Goal: Information Seeking & Learning: Learn about a topic

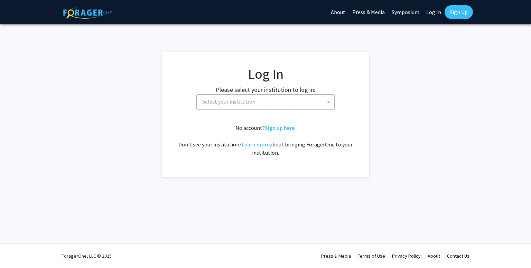
select select
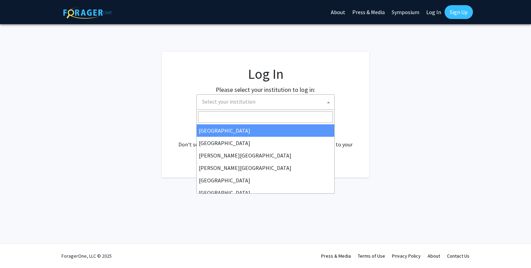
click at [281, 100] on span "Select your institution" at bounding box center [267, 102] width 135 height 14
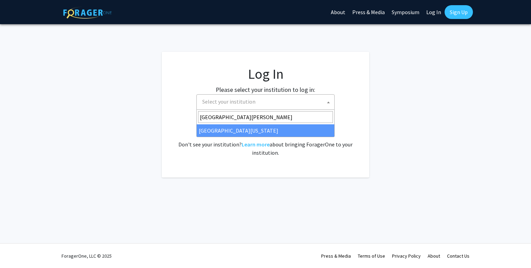
type input "[GEOGRAPHIC_DATA][PERSON_NAME]"
select select "31"
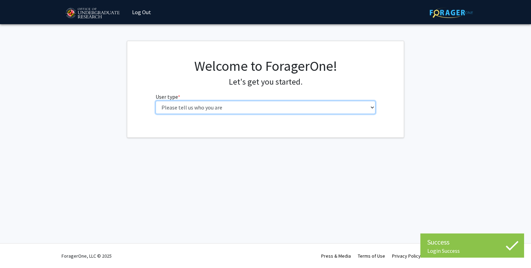
click at [266, 112] on select "Please tell us who you are Undergraduate Student Master's Student Doctoral Cand…" at bounding box center [266, 107] width 220 height 13
select select "1: undergrad"
click at [156, 101] on select "Please tell us who you are Undergraduate Student Master's Student Doctoral Cand…" at bounding box center [266, 107] width 220 height 13
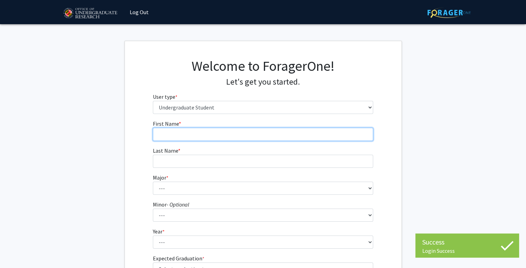
click at [255, 132] on input "First Name * required" at bounding box center [263, 134] width 220 height 13
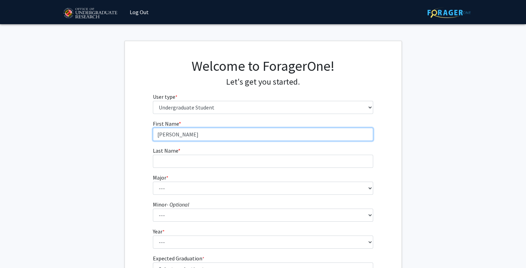
type input "Mai-Trang"
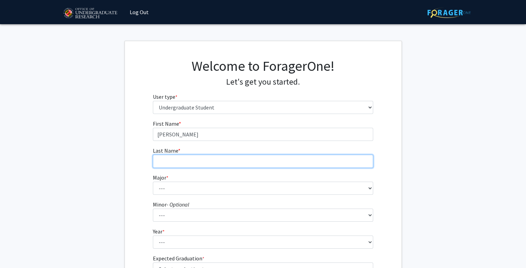
click at [238, 162] on input "Last Name * required" at bounding box center [263, 161] width 220 height 13
type input "Pham"
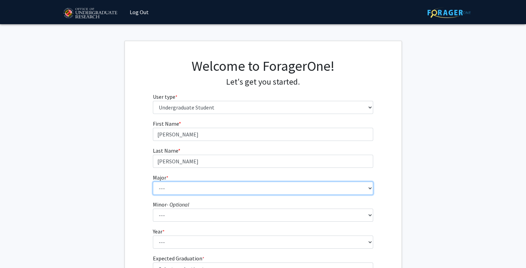
click at [232, 188] on select "--- Accounting Aerospace Engineering African American and Africana Studies Agri…" at bounding box center [263, 188] width 220 height 13
select select "16: 2317"
click at [153, 182] on select "--- Accounting Aerospace Engineering African American and Africana Studies Agri…" at bounding box center [263, 188] width 220 height 13
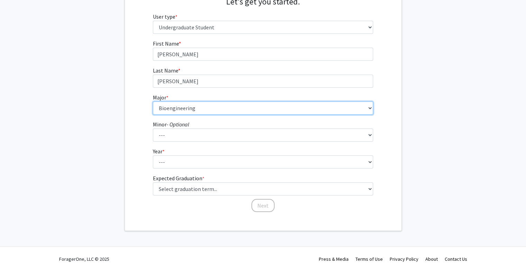
scroll to position [81, 0]
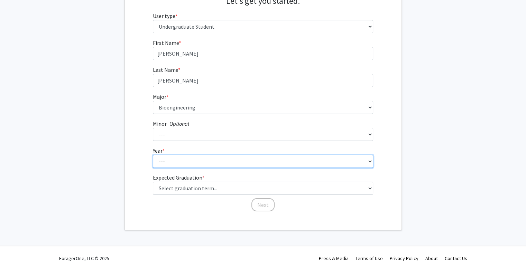
click at [216, 159] on select "--- First-year Sophomore Junior Senior Postbaccalaureate Certificate" at bounding box center [263, 161] width 220 height 13
select select "3: junior"
click at [153, 155] on select "--- First-year Sophomore Junior Senior Postbaccalaureate Certificate" at bounding box center [263, 161] width 220 height 13
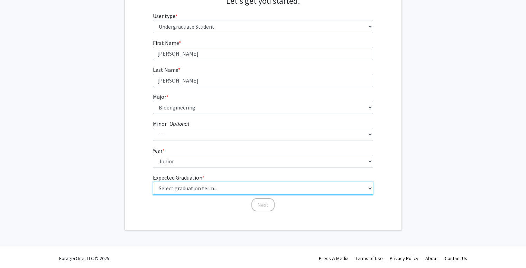
click at [206, 190] on select "Select graduation term... Spring 2025 Summer 2025 Fall 2025 Winter 2025 Spring …" at bounding box center [263, 188] width 220 height 13
select select "9: spring_2027"
click at [153, 182] on select "Select graduation term... Spring 2025 Summer 2025 Fall 2025 Winter 2025 Spring …" at bounding box center [263, 188] width 220 height 13
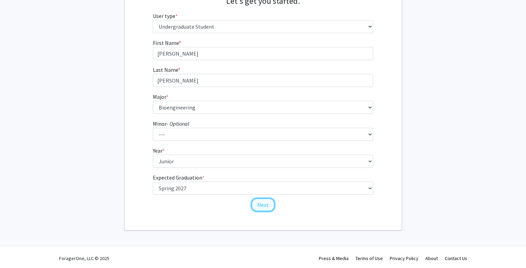
click at [256, 202] on button "Next" at bounding box center [262, 205] width 23 height 13
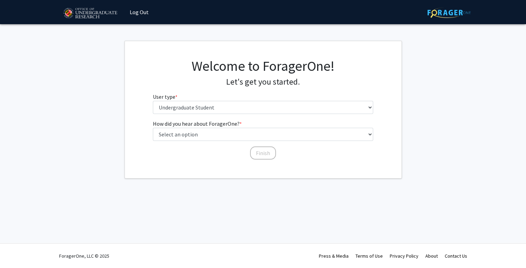
scroll to position [0, 0]
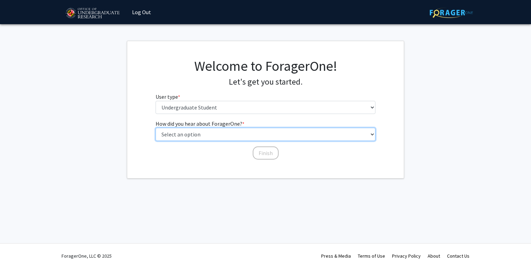
click at [227, 132] on select "Select an option Peer/student recommendation Faculty/staff recommendation Unive…" at bounding box center [266, 134] width 220 height 13
select select "3: university_website"
click at [156, 128] on select "Select an option Peer/student recommendation Faculty/staff recommendation Unive…" at bounding box center [266, 134] width 220 height 13
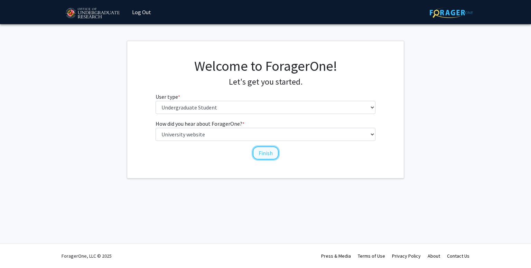
click at [265, 153] on button "Finish" at bounding box center [266, 153] width 26 height 13
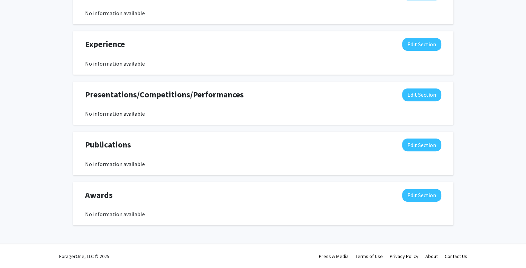
scroll to position [25, 0]
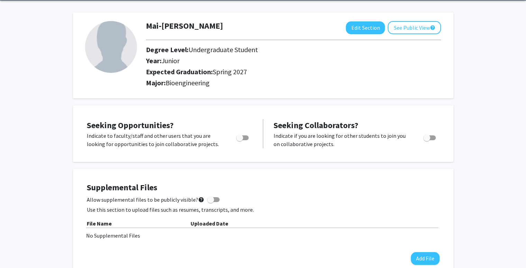
click at [378, 180] on div "Supplemental Files Allow supplemental files to be publicly visible? help Use th…" at bounding box center [263, 224] width 367 height 96
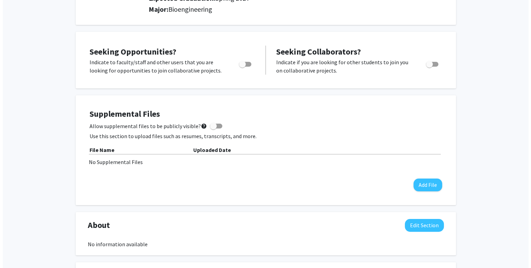
scroll to position [99, 0]
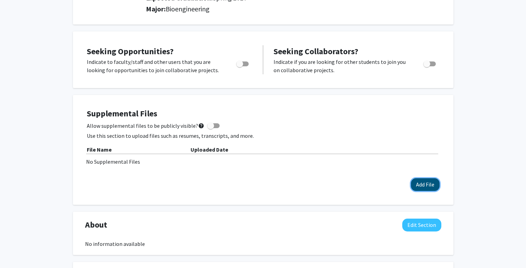
click at [416, 182] on button "Add File" at bounding box center [425, 184] width 29 height 13
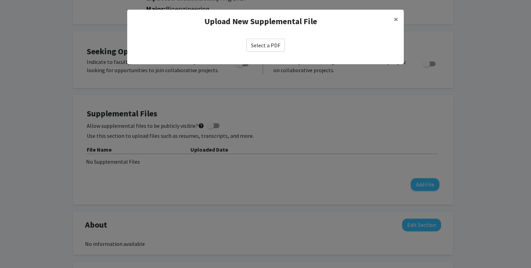
click at [253, 42] on label "Select a PDF" at bounding box center [266, 45] width 38 height 13
click at [0, 0] on input "Select a PDF" at bounding box center [0, 0] width 0 height 0
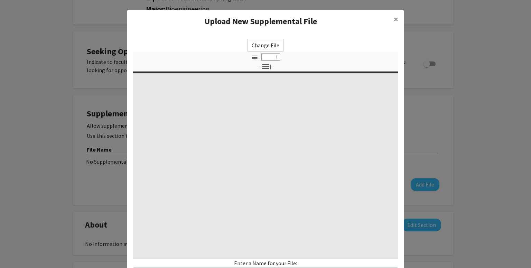
select select "custom"
type input "0"
select select "custom"
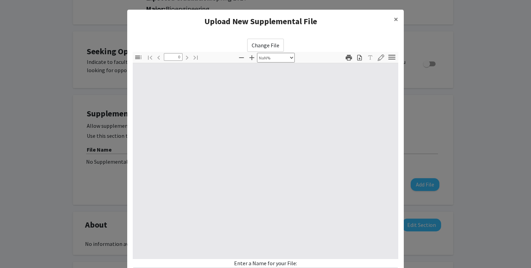
type input "1"
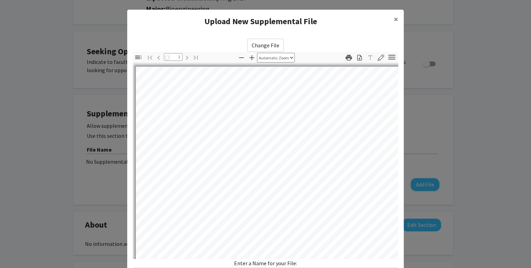
select select "auto"
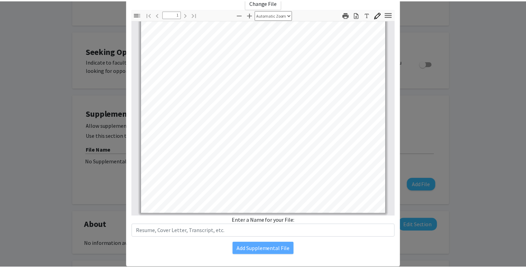
scroll to position [59, 0]
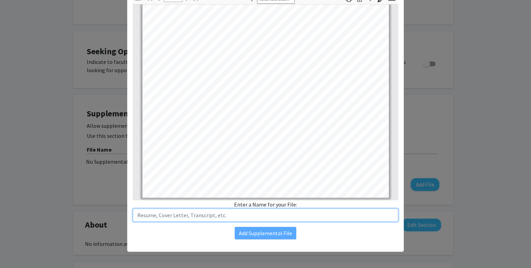
click at [211, 212] on input "text" at bounding box center [266, 215] width 266 height 13
type input "MaiPhamResume"
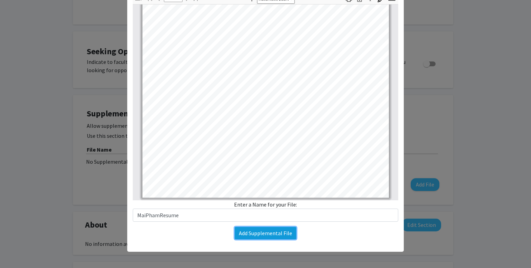
click at [247, 234] on button "Add Supplemental File" at bounding box center [266, 233] width 62 height 12
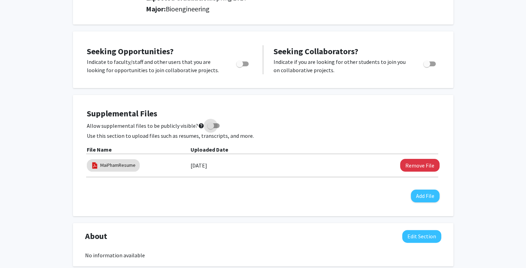
click at [213, 126] on span at bounding box center [213, 125] width 12 height 5
click at [211, 128] on input "Allow supplemental files to be publicly visible? help" at bounding box center [210, 128] width 0 height 0
checkbox input "true"
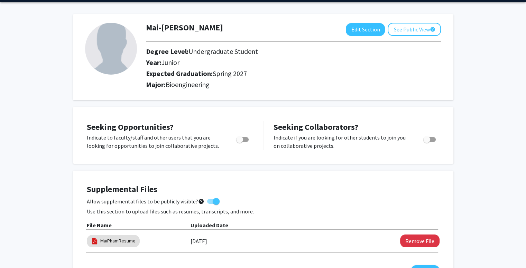
scroll to position [19, 0]
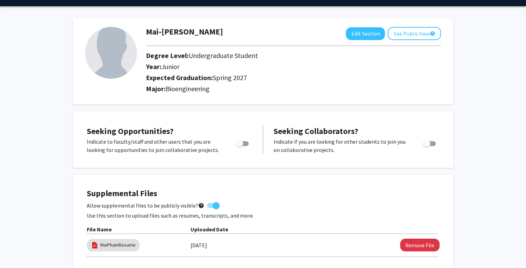
click at [247, 144] on span "Toggle" at bounding box center [242, 143] width 12 height 5
click at [240, 146] on input "Are you actively seeking opportunities?" at bounding box center [239, 146] width 0 height 0
checkbox input "true"
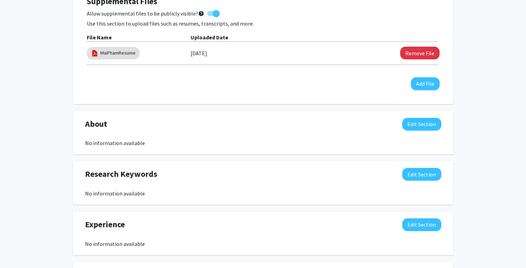
scroll to position [217, 0]
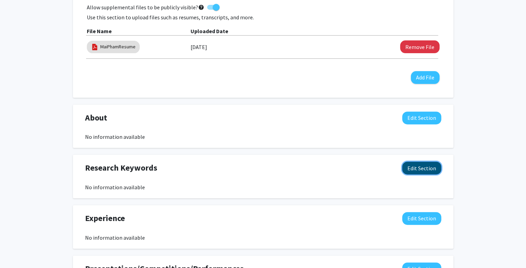
click at [421, 167] on button "Edit Section" at bounding box center [421, 168] width 39 height 13
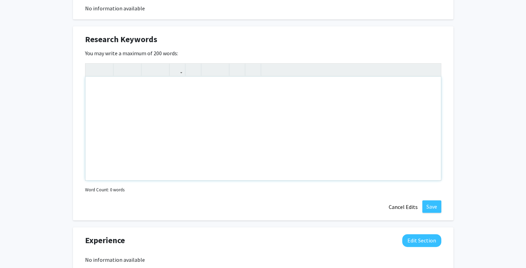
scroll to position [364, 0]
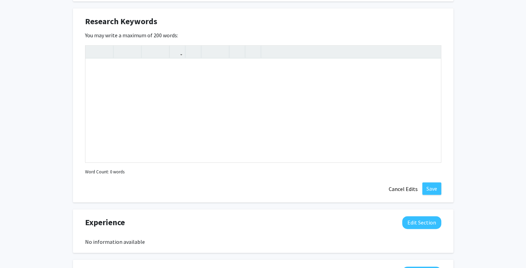
click at [315, 178] on div "Research Keywords Edit Section You may write a maximum of 200 words: Insert lin…" at bounding box center [263, 105] width 380 height 194
click at [390, 187] on button "Cancel Edits" at bounding box center [403, 189] width 38 height 13
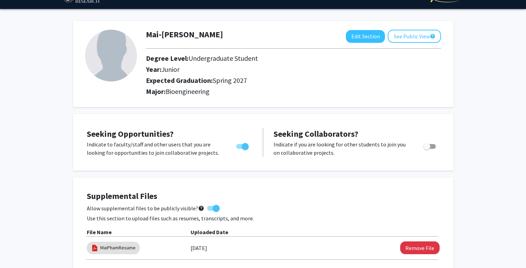
scroll to position [0, 0]
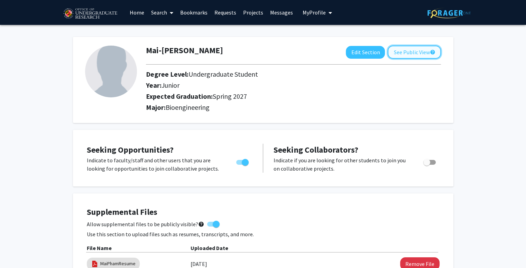
click at [412, 52] on button "See Public View help" at bounding box center [414, 52] width 53 height 13
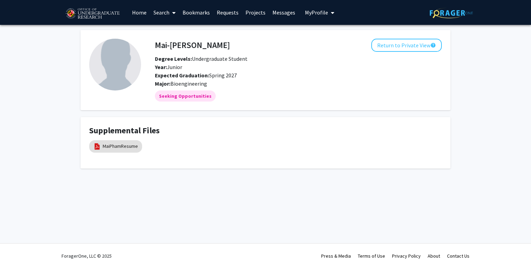
click at [145, 9] on link "Home" at bounding box center [139, 12] width 21 height 24
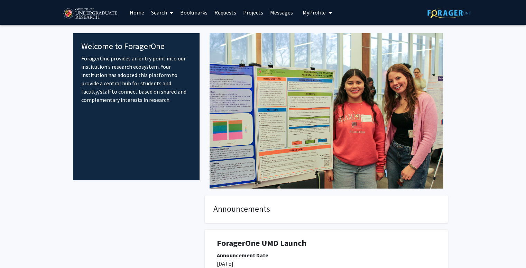
click at [171, 13] on icon at bounding box center [171, 13] width 3 height 6
click at [169, 28] on span "Faculty/Staff" at bounding box center [173, 32] width 51 height 14
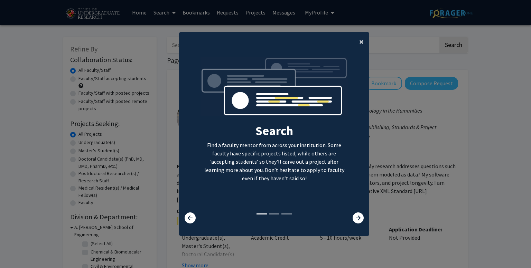
click at [359, 41] on span "×" at bounding box center [361, 41] width 4 height 11
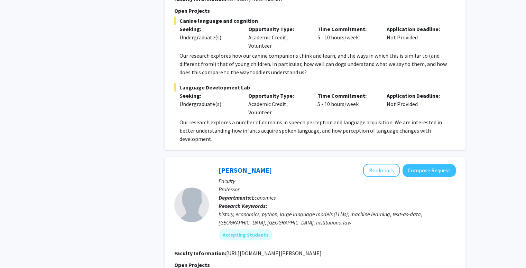
scroll to position [379, 0]
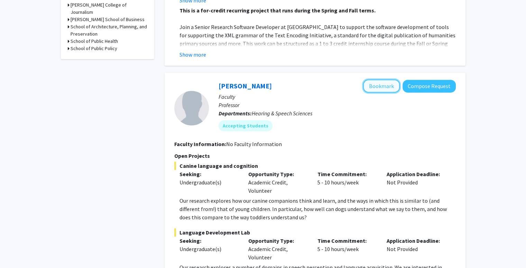
click at [378, 80] on button "Bookmark" at bounding box center [381, 86] width 37 height 13
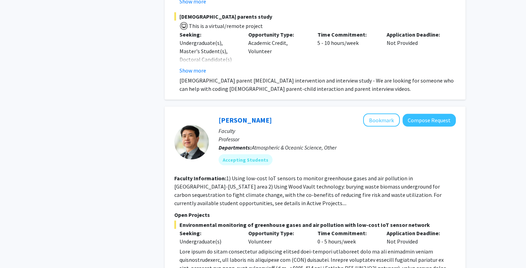
scroll to position [1434, 0]
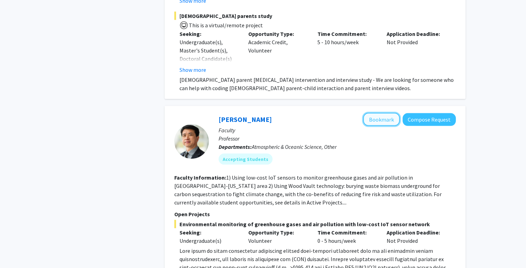
click at [383, 113] on button "Bookmark" at bounding box center [381, 119] width 37 height 13
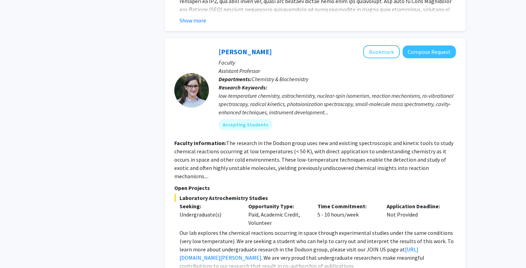
scroll to position [1796, 0]
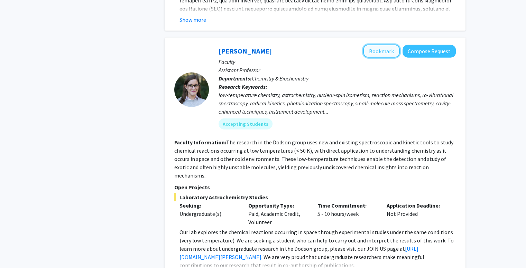
click at [382, 45] on button "Bookmark" at bounding box center [381, 51] width 37 height 13
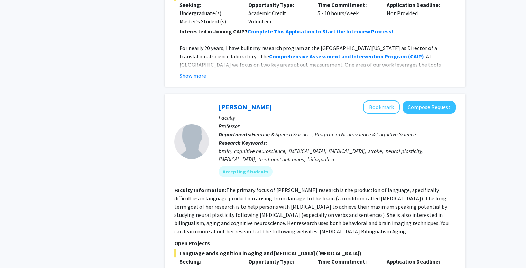
scroll to position [2656, 0]
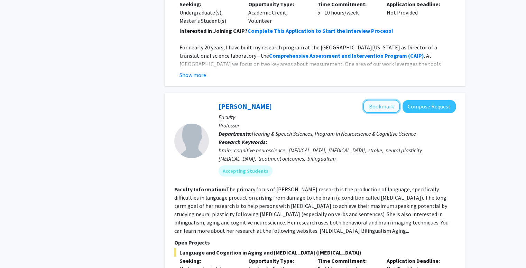
click at [380, 100] on button "Bookmark" at bounding box center [381, 106] width 37 height 13
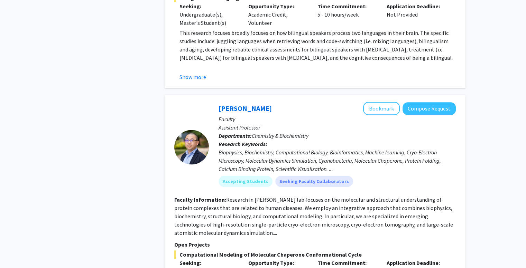
scroll to position [3023, 0]
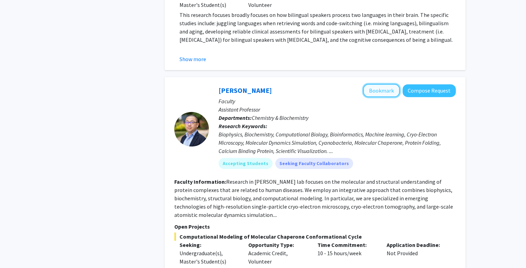
click at [375, 84] on button "Bookmark" at bounding box center [381, 90] width 37 height 13
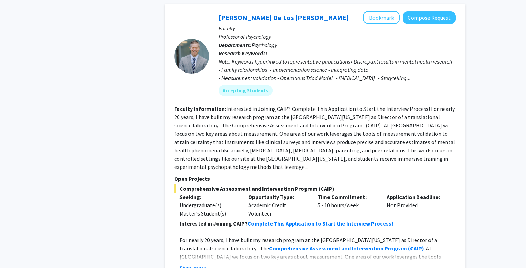
scroll to position [2462, 0]
click at [198, 264] on button "Show more" at bounding box center [193, 268] width 27 height 8
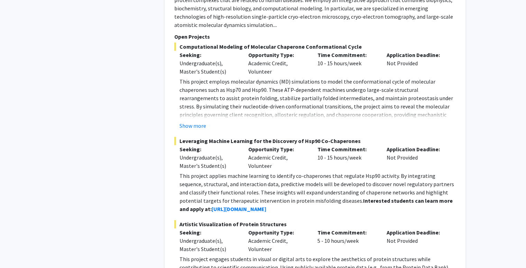
scroll to position [3376, 0]
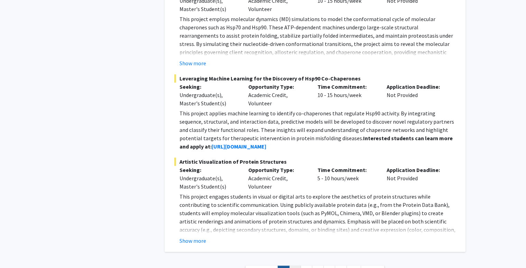
click at [297, 266] on link "2" at bounding box center [295, 272] width 12 height 12
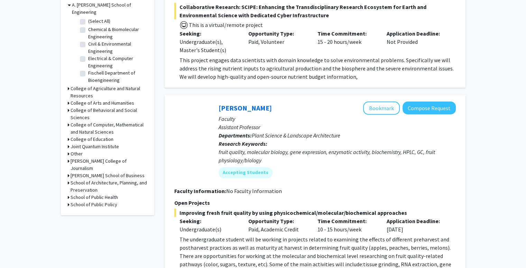
scroll to position [223, 0]
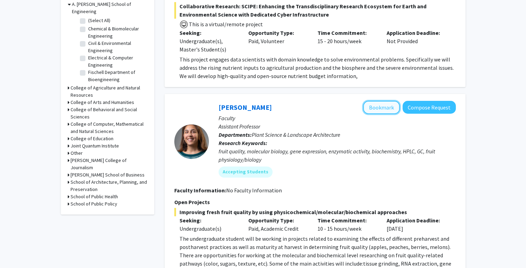
click at [382, 107] on button "Bookmark" at bounding box center [381, 107] width 37 height 13
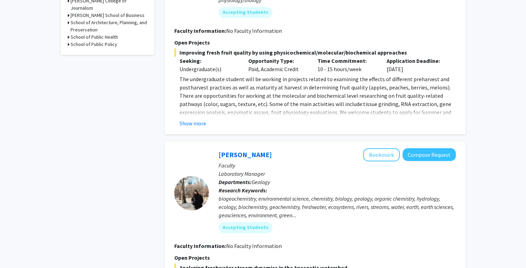
scroll to position [384, 0]
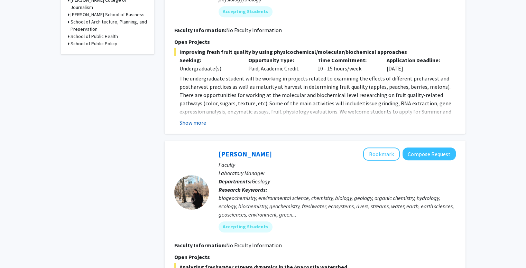
click at [189, 121] on button "Show more" at bounding box center [193, 123] width 27 height 8
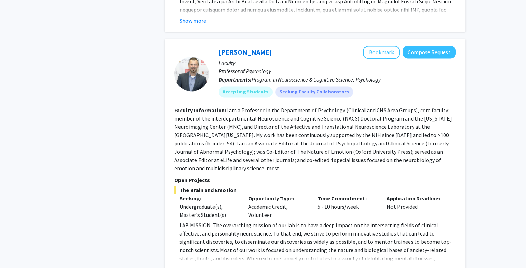
scroll to position [1097, 0]
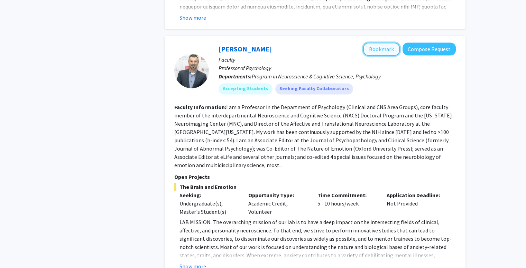
click at [376, 43] on button "Bookmark" at bounding box center [381, 49] width 37 height 13
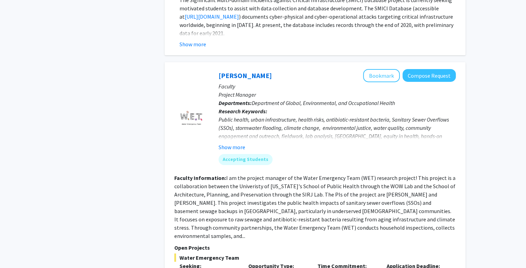
scroll to position [2299, 0]
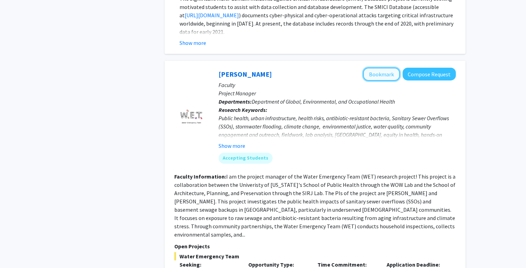
click at [375, 68] on button "Bookmark" at bounding box center [381, 74] width 37 height 13
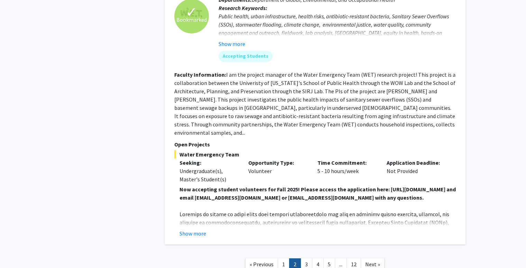
scroll to position [2403, 0]
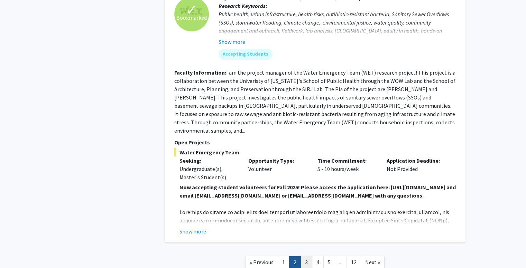
click at [308, 257] on link "3" at bounding box center [307, 263] width 12 height 12
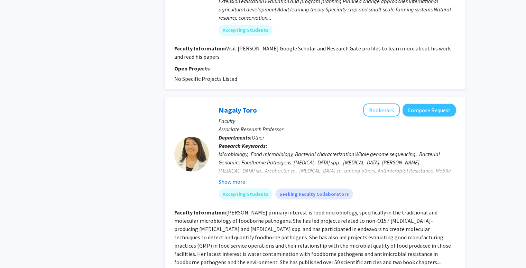
scroll to position [1258, 0]
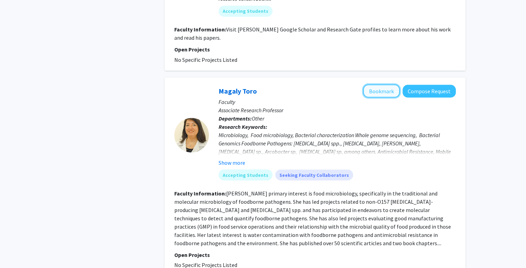
click at [381, 91] on button "Bookmark" at bounding box center [381, 90] width 37 height 13
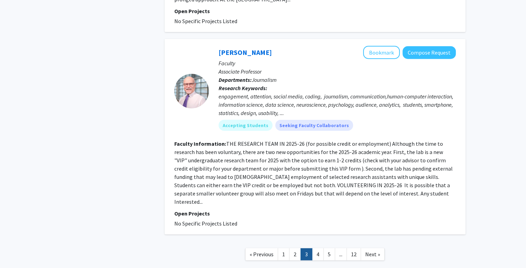
scroll to position [1695, 0]
